Goal: Transaction & Acquisition: Purchase product/service

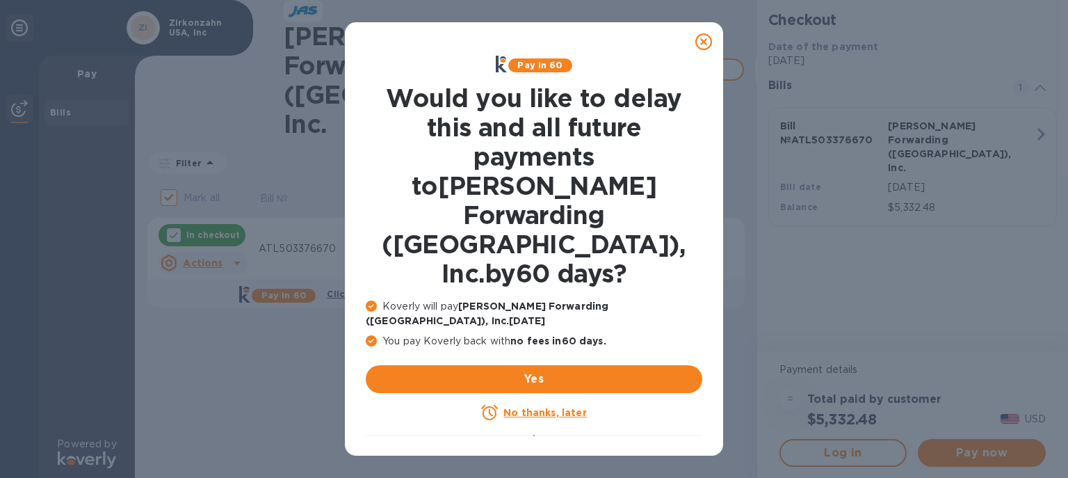
click at [705, 43] on icon at bounding box center [703, 41] width 17 height 17
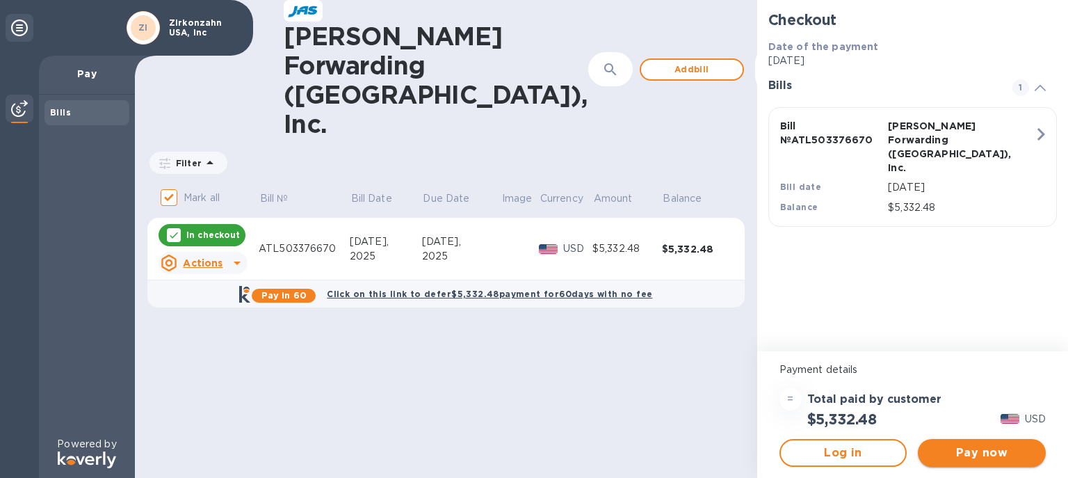
click at [997, 452] on span "Pay now" at bounding box center [982, 452] width 106 height 17
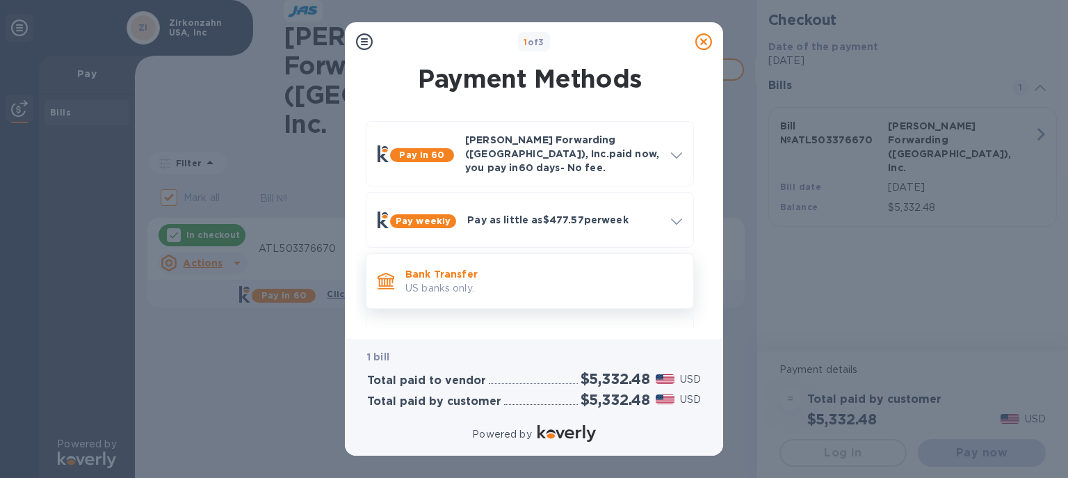
click at [499, 281] on p "US banks only." at bounding box center [543, 288] width 277 height 15
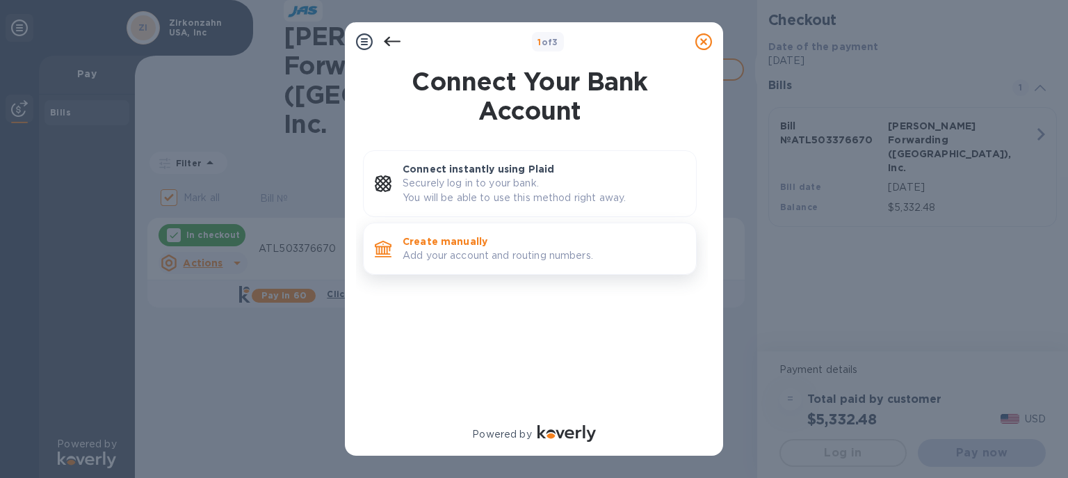
click at [481, 250] on p "Add your account and routing numbers." at bounding box center [544, 255] width 282 height 15
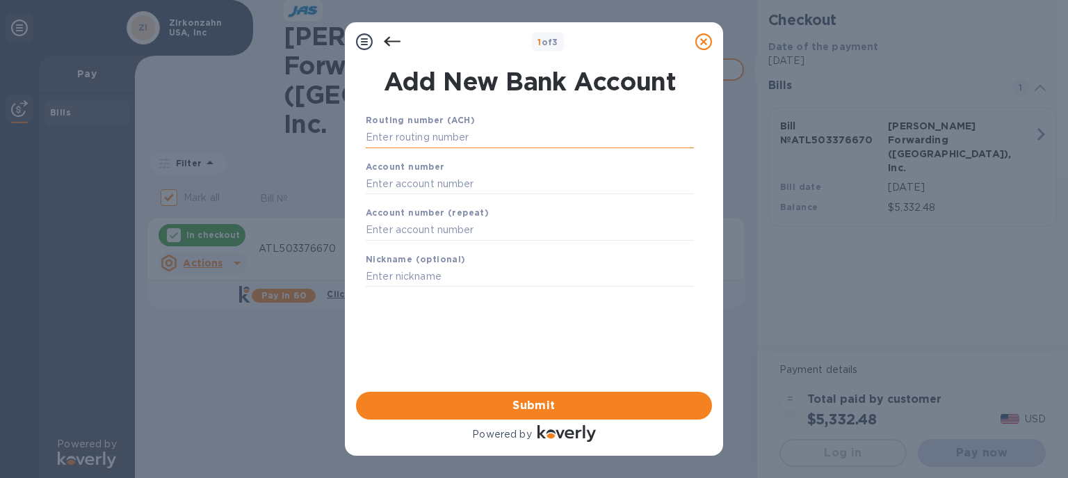
click at [388, 144] on input "text" at bounding box center [530, 137] width 328 height 21
click at [388, 143] on input "text" at bounding box center [530, 137] width 328 height 21
click at [409, 135] on input "text" at bounding box center [530, 137] width 328 height 21
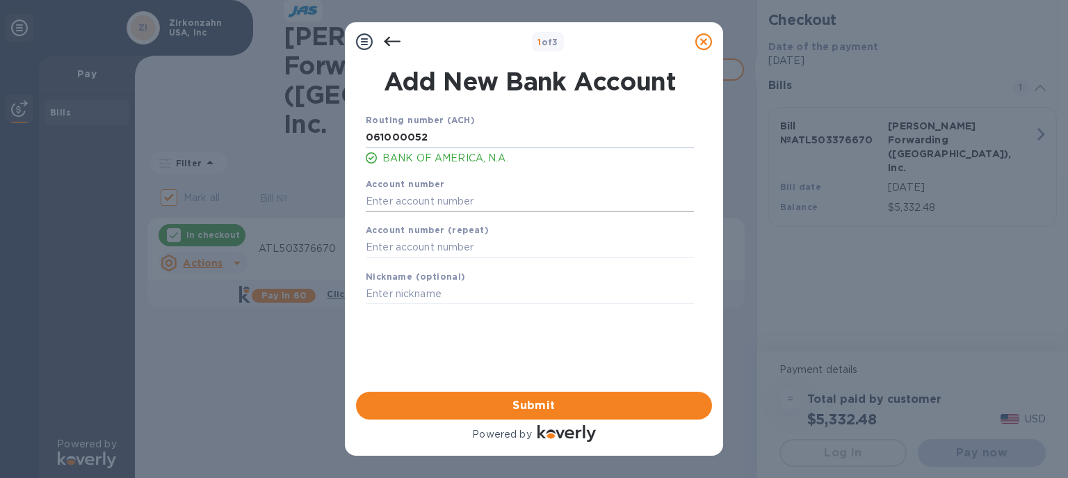
type input "061000052"
click at [417, 202] on input "text" at bounding box center [530, 201] width 328 height 21
type input "334017210436"
click at [437, 250] on input "text" at bounding box center [530, 247] width 328 height 21
type input "334017210436"
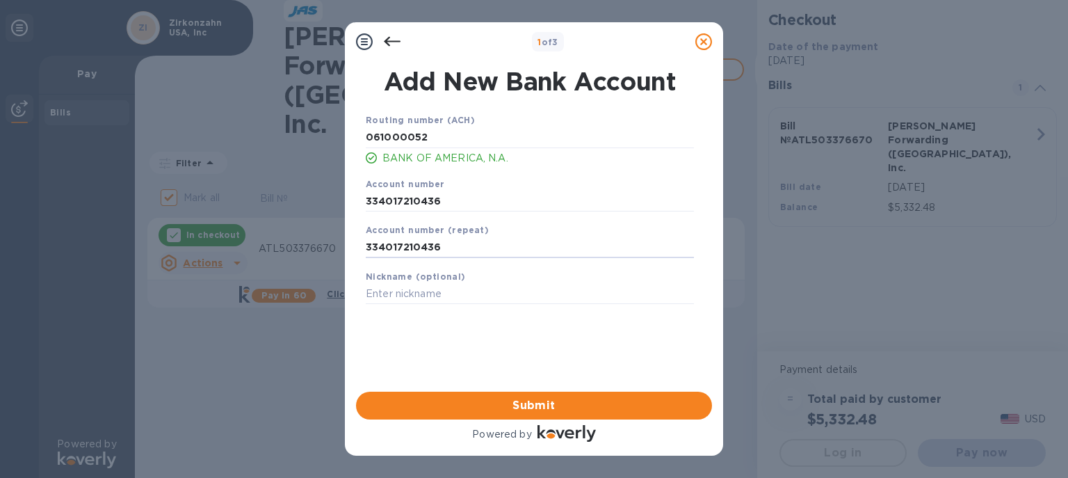
click at [487, 341] on div "Routing number (ACH) [US_BANK_ROUTING_MICR] BANK OF AMERICA, N.A. Account numbe…" at bounding box center [530, 234] width 356 height 265
click at [391, 249] on input "334017210436" at bounding box center [530, 247] width 328 height 21
click at [412, 246] on input "334017210436" at bounding box center [530, 247] width 328 height 21
click at [444, 248] on input "334017210436" at bounding box center [530, 247] width 328 height 21
click at [391, 203] on input "334017210436" at bounding box center [530, 201] width 328 height 21
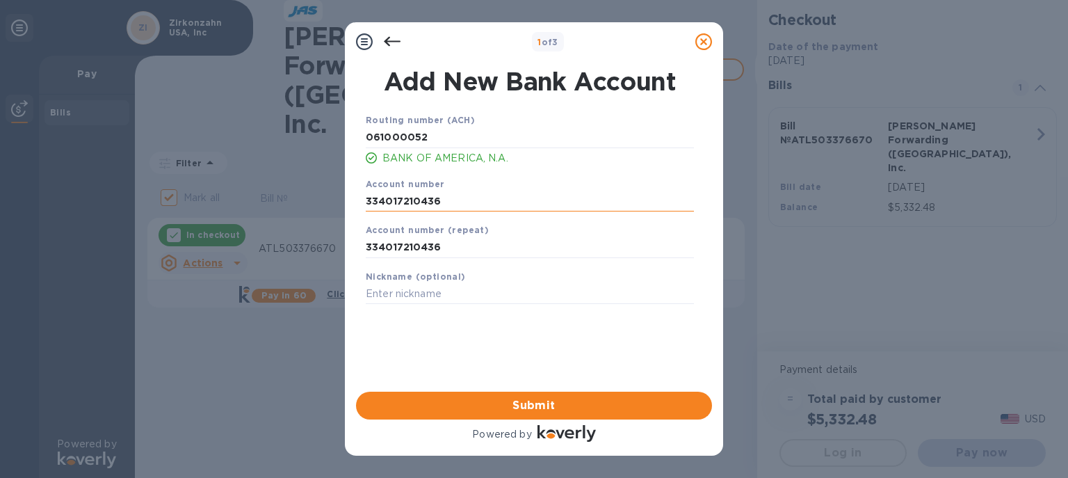
click at [413, 200] on input "334017210436" at bounding box center [530, 201] width 328 height 21
click at [453, 209] on input "334017210436" at bounding box center [530, 201] width 328 height 21
click at [438, 247] on input "334017210436" at bounding box center [530, 247] width 328 height 21
click at [535, 401] on span "Submit" at bounding box center [534, 405] width 334 height 17
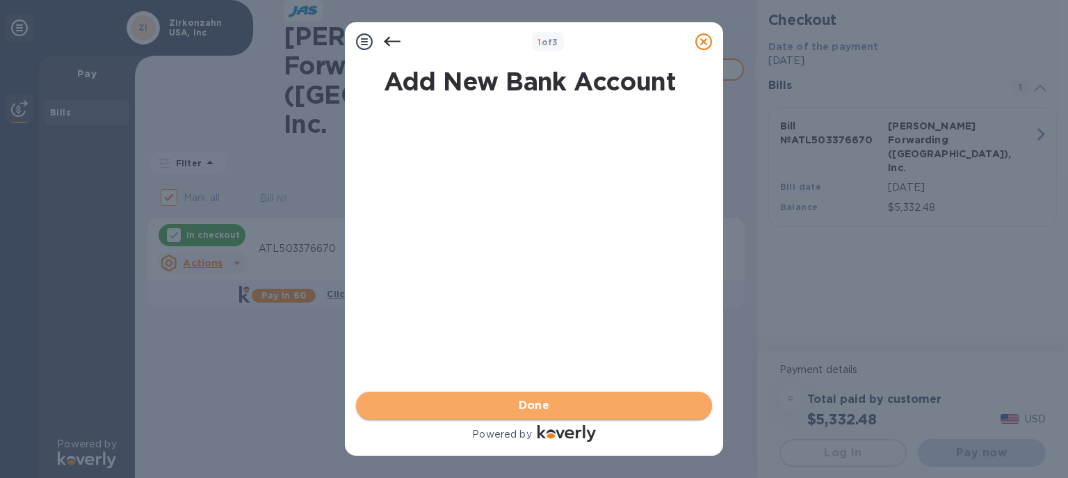
click at [535, 401] on span "Done" at bounding box center [534, 405] width 31 height 17
